Goal: Entertainment & Leisure: Consume media (video, audio)

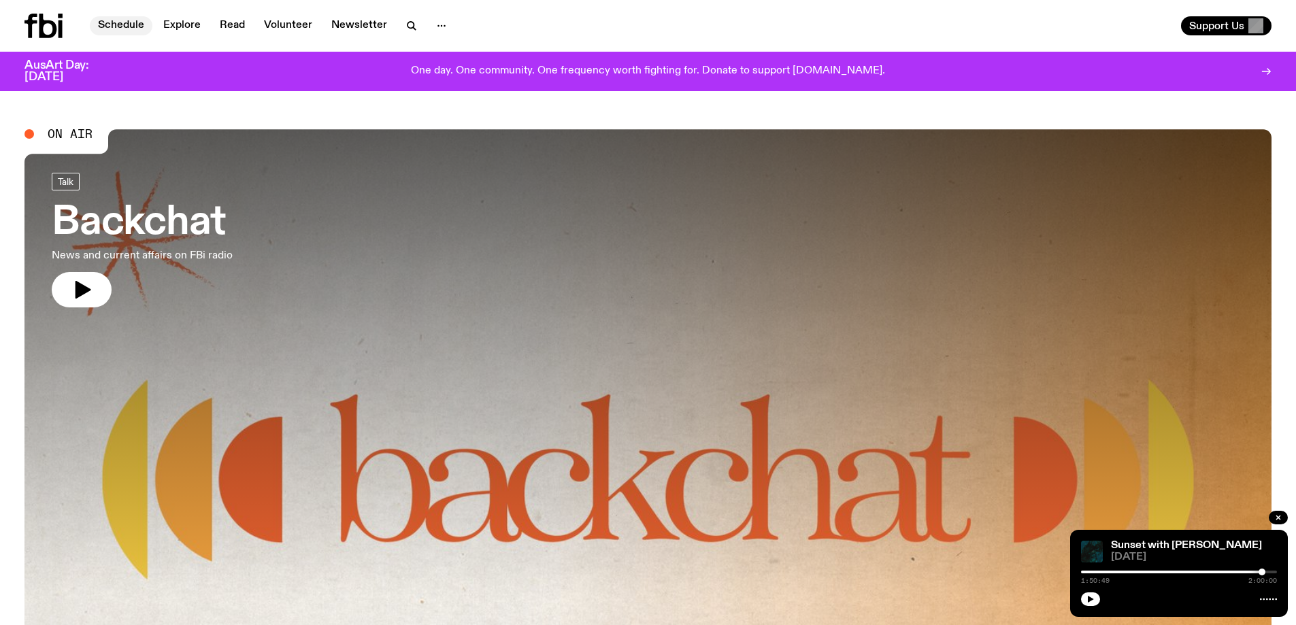
click at [117, 29] on link "Schedule" at bounding box center [121, 25] width 63 height 19
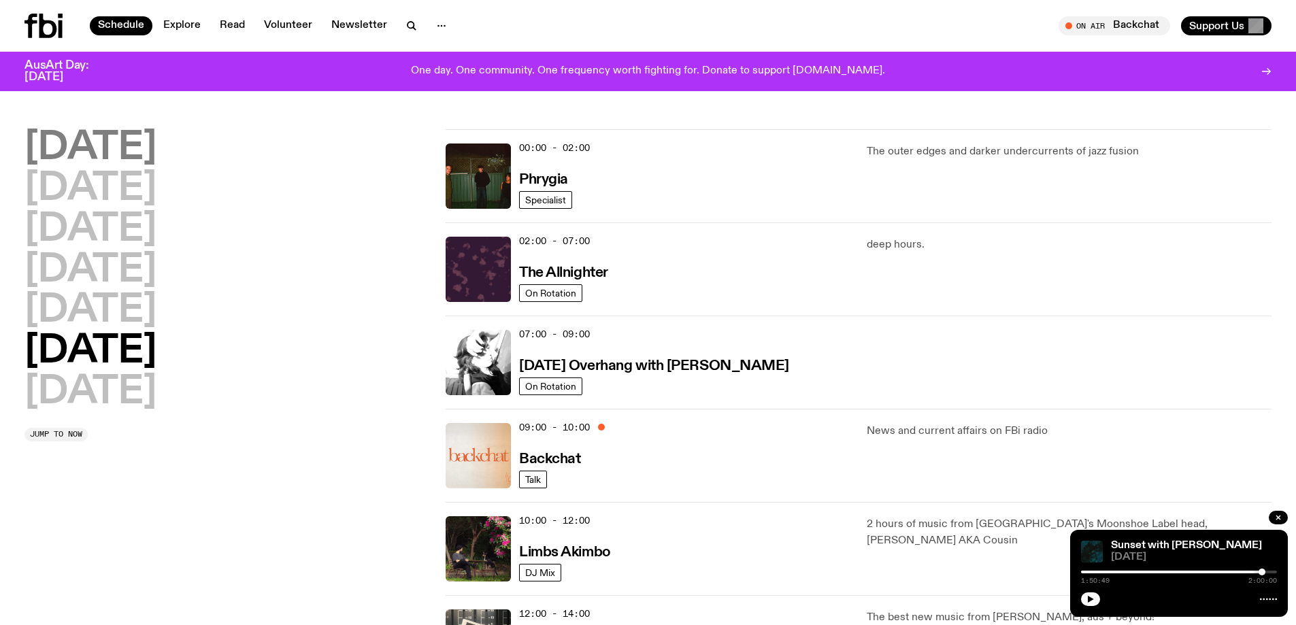
click at [75, 140] on h2 "[DATE]" at bounding box center [90, 148] width 132 height 38
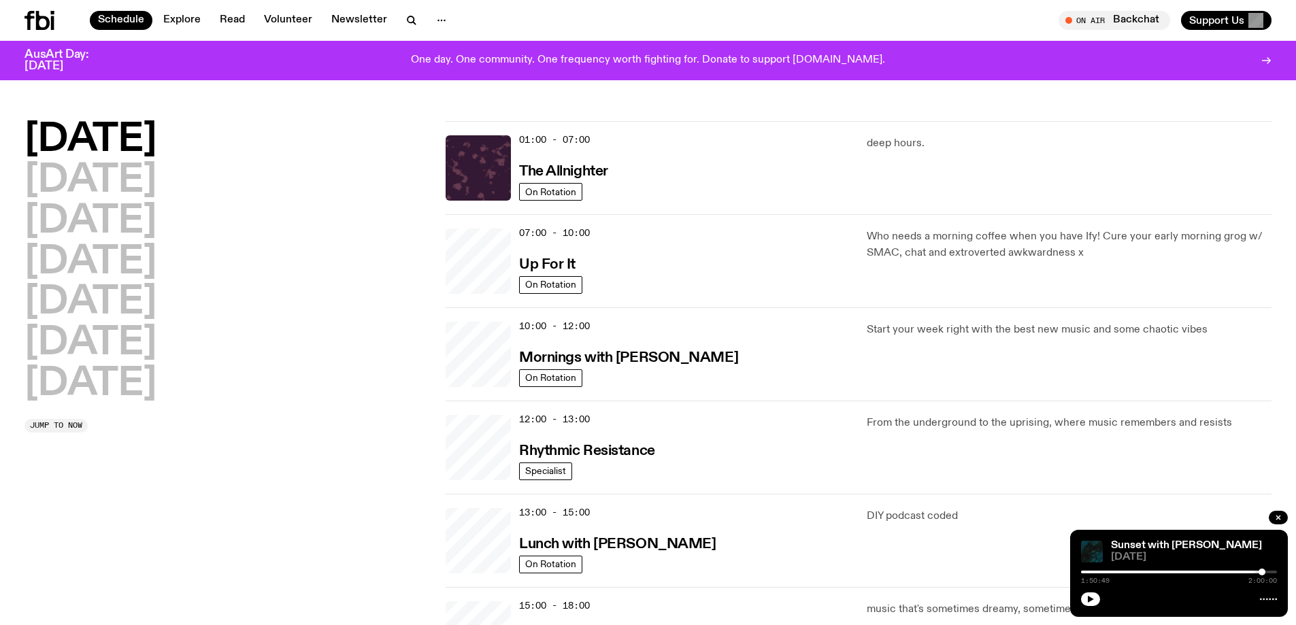
scroll to position [38, 0]
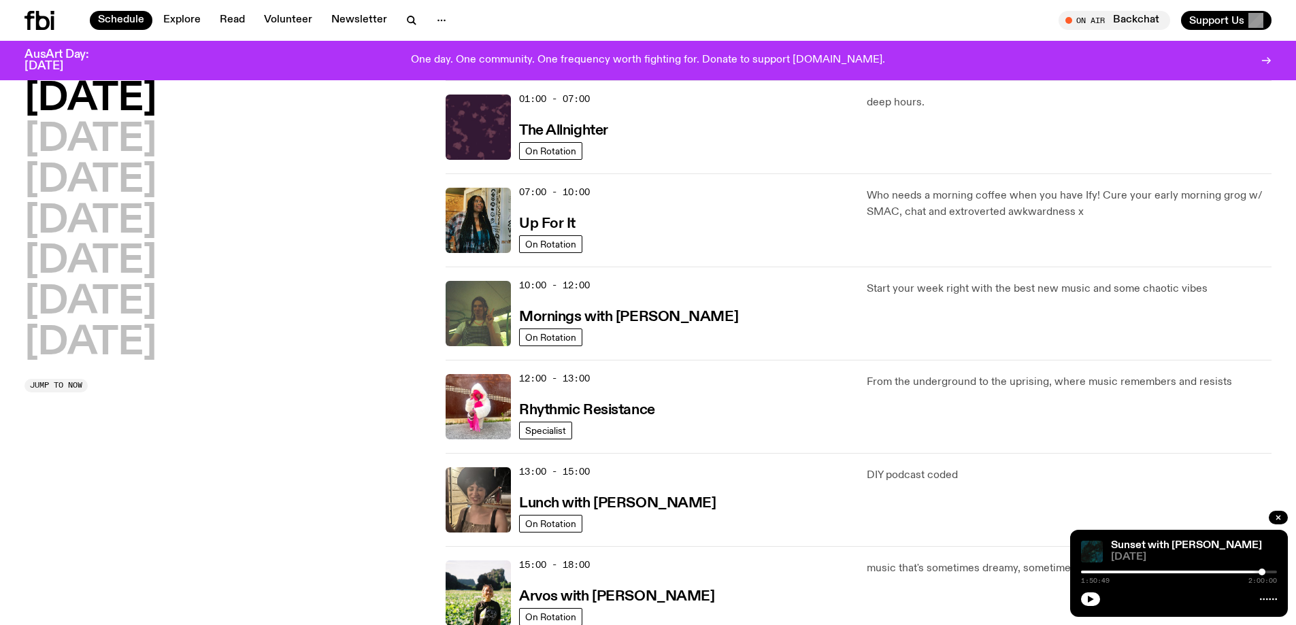
click at [65, 50] on h3 "AusArt Day: [DATE]" at bounding box center [67, 60] width 87 height 23
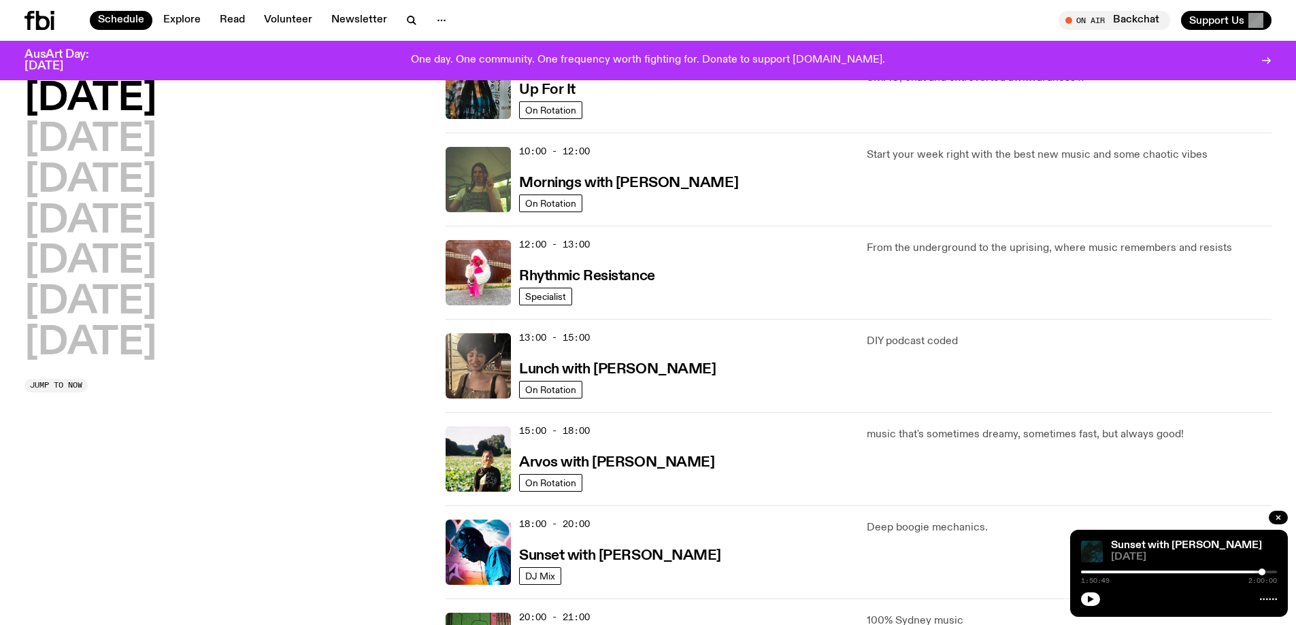
scroll to position [310, 0]
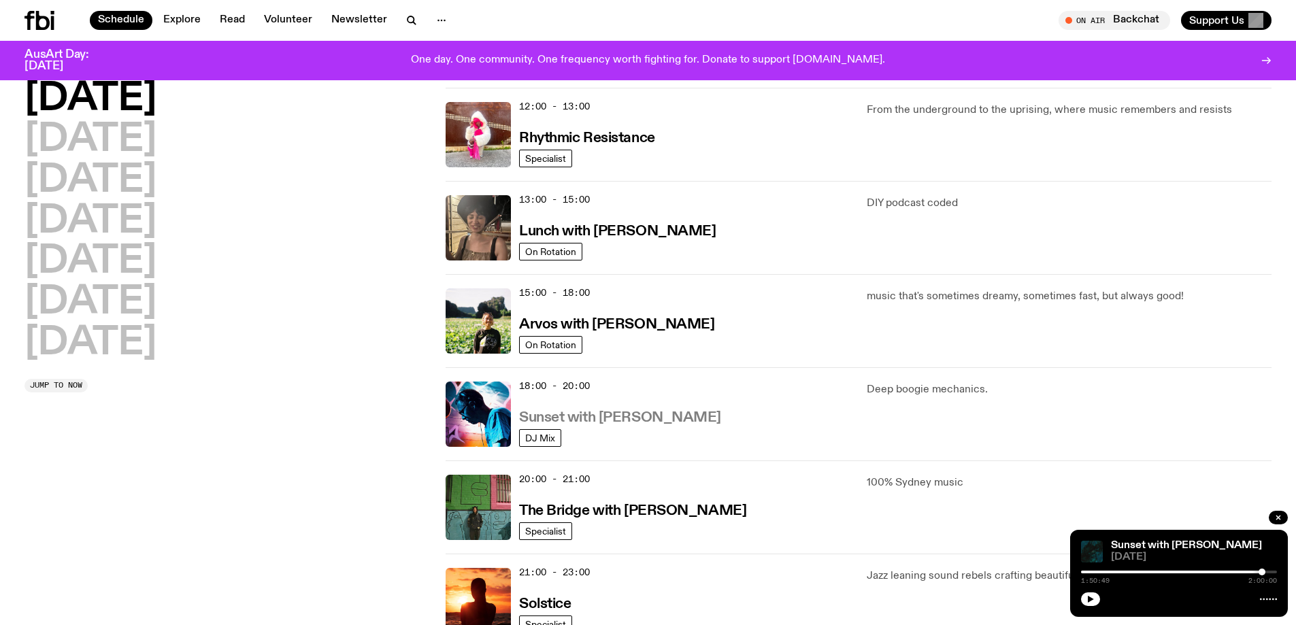
click at [555, 411] on h3 "Sunset with [PERSON_NAME]" at bounding box center [620, 418] width 202 height 14
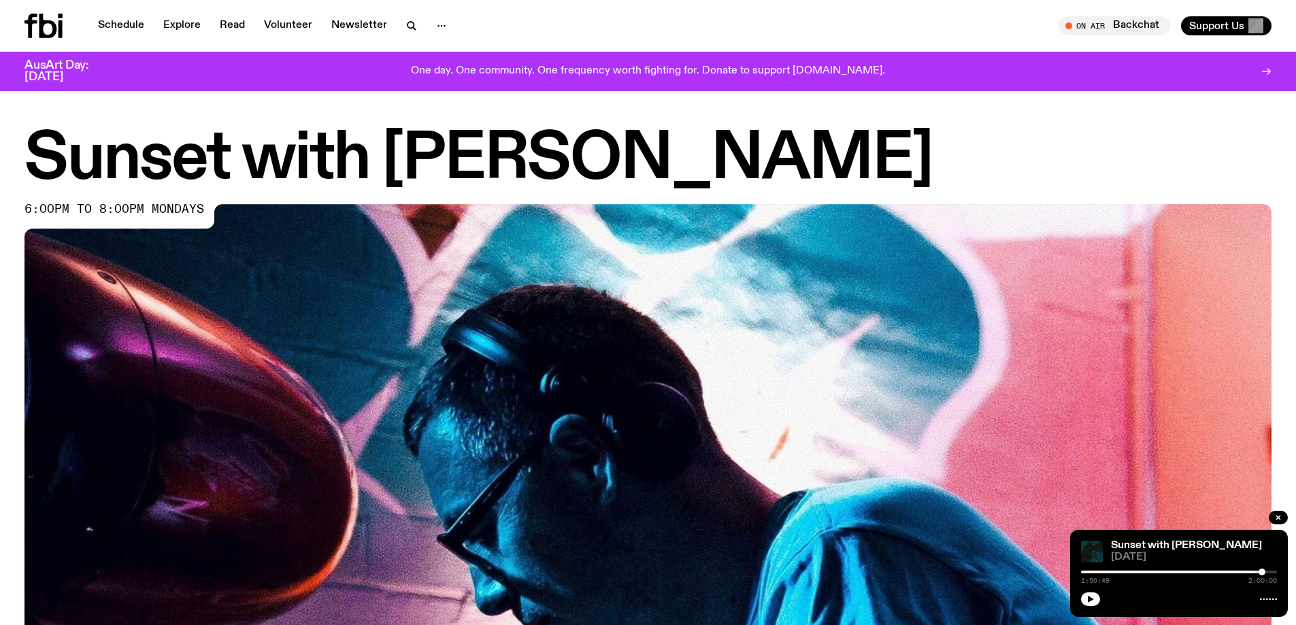
click at [388, 468] on img at bounding box center [647, 554] width 1247 height 701
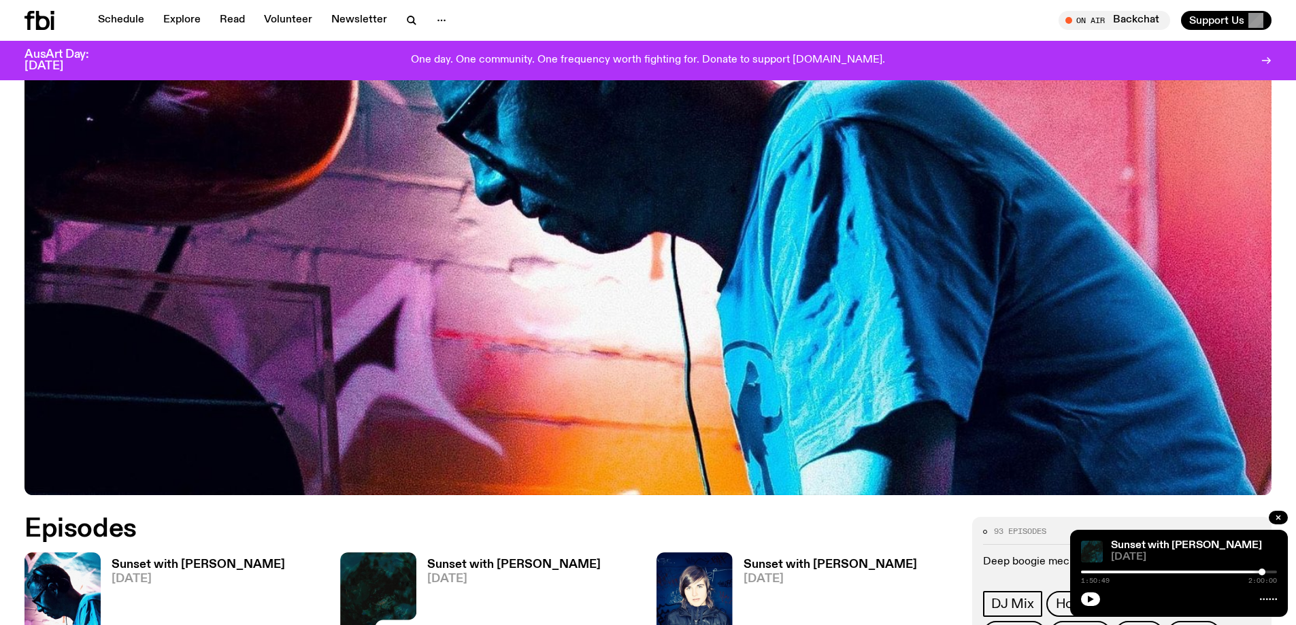
scroll to position [807, 0]
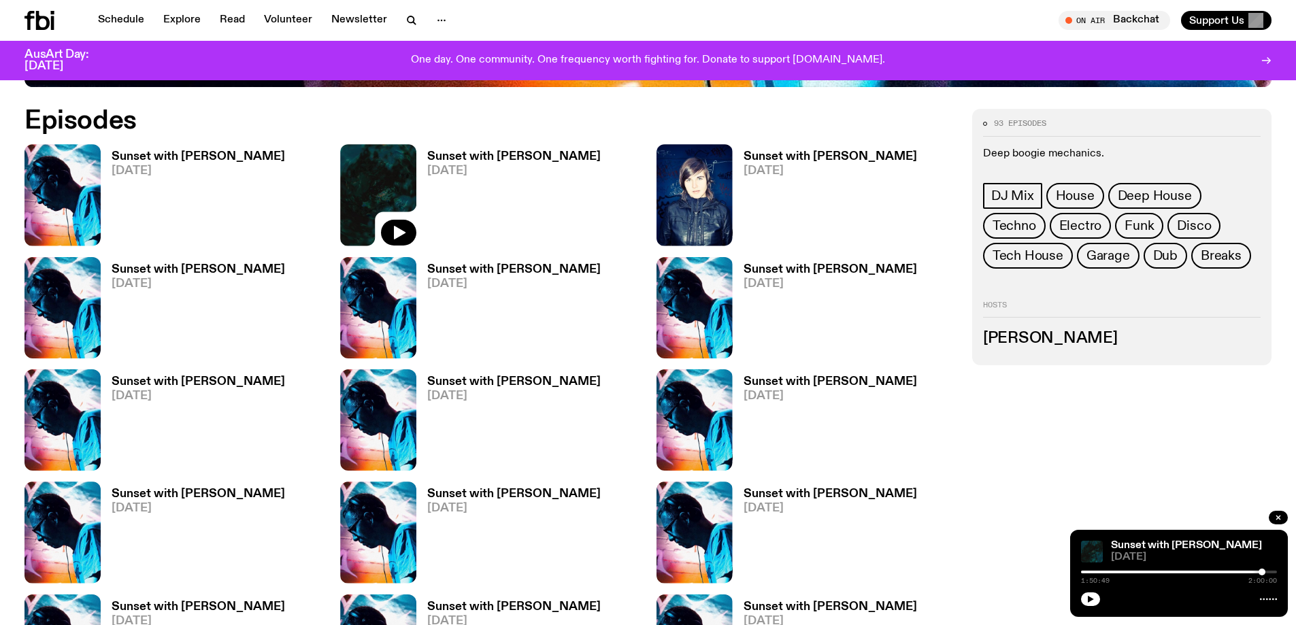
click at [142, 164] on link "Sunset with [PERSON_NAME] [DATE]" at bounding box center [193, 198] width 184 height 95
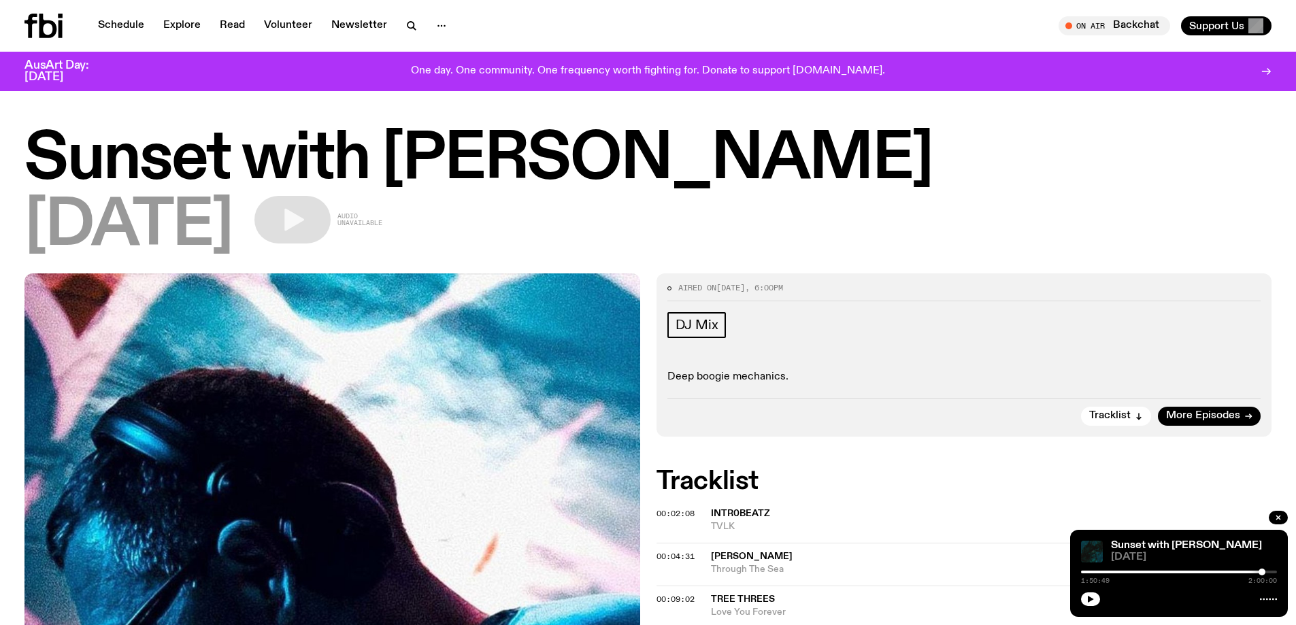
click at [746, 511] on span "intr0beatz" at bounding box center [740, 514] width 59 height 10
click at [900, 471] on h2 "Tracklist" at bounding box center [964, 481] width 616 height 24
click at [1278, 520] on icon "button" at bounding box center [1278, 517] width 8 height 8
